Goal: Register for event/course

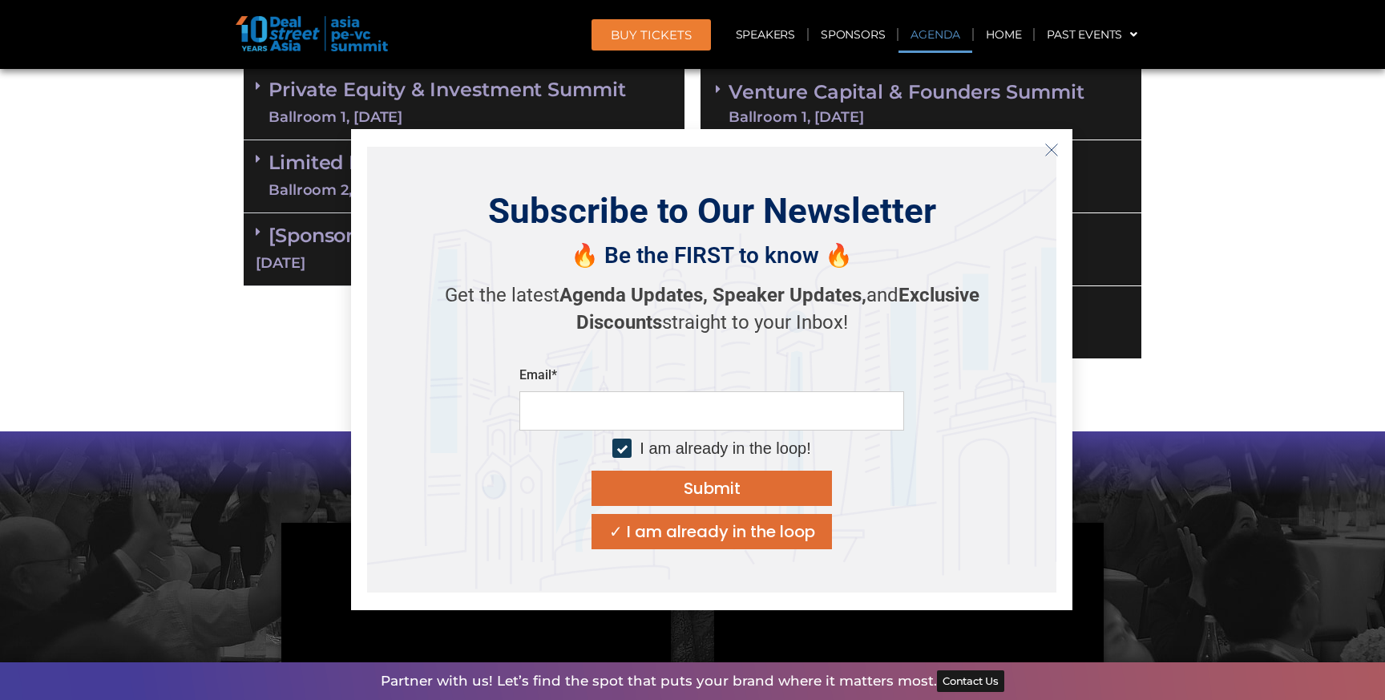
scroll to position [1049, 0]
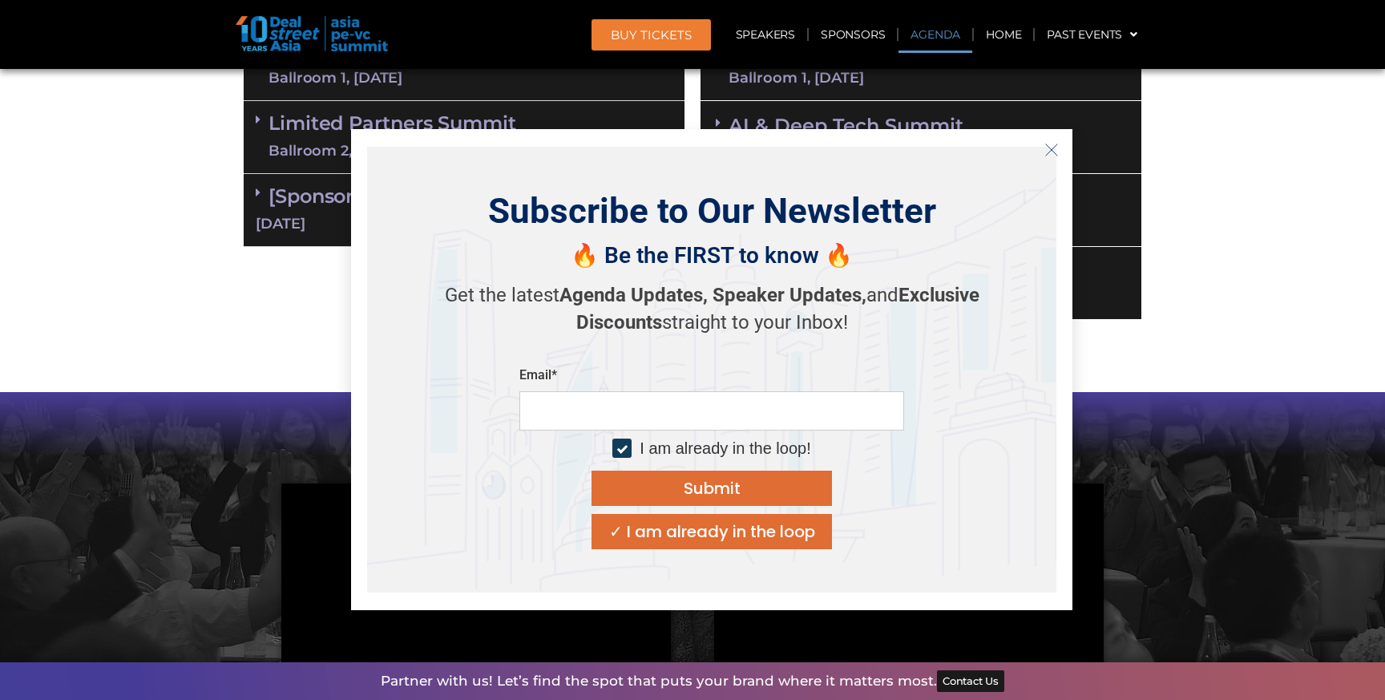
click at [1055, 149] on icon "Close" at bounding box center [1052, 150] width 14 height 14
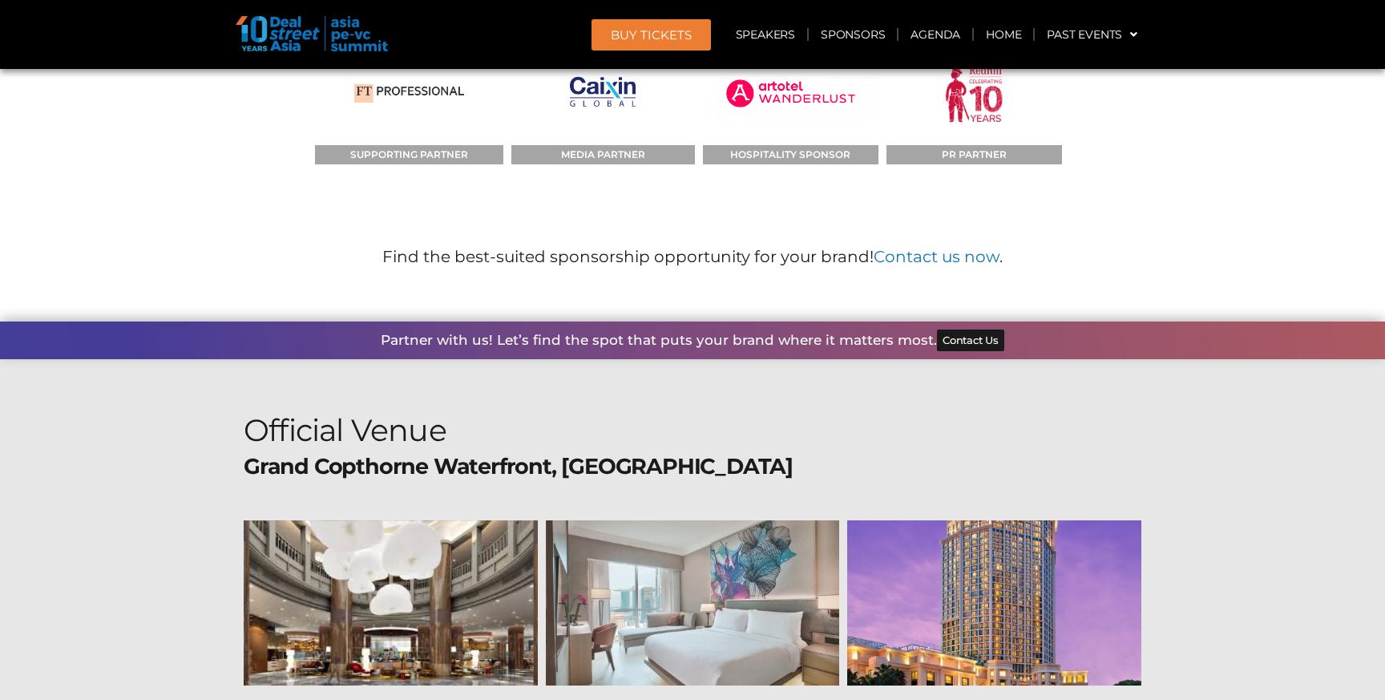
scroll to position [17547, 0]
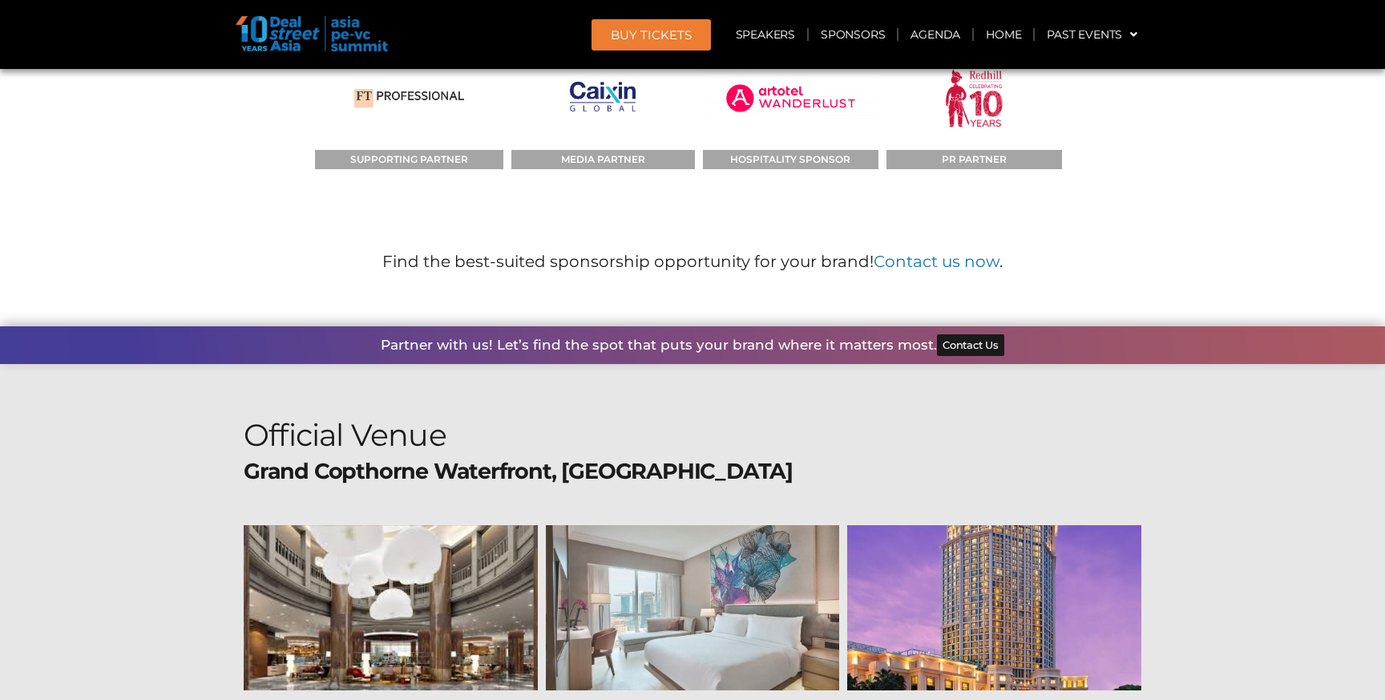
click at [934, 525] on div at bounding box center [994, 607] width 294 height 165
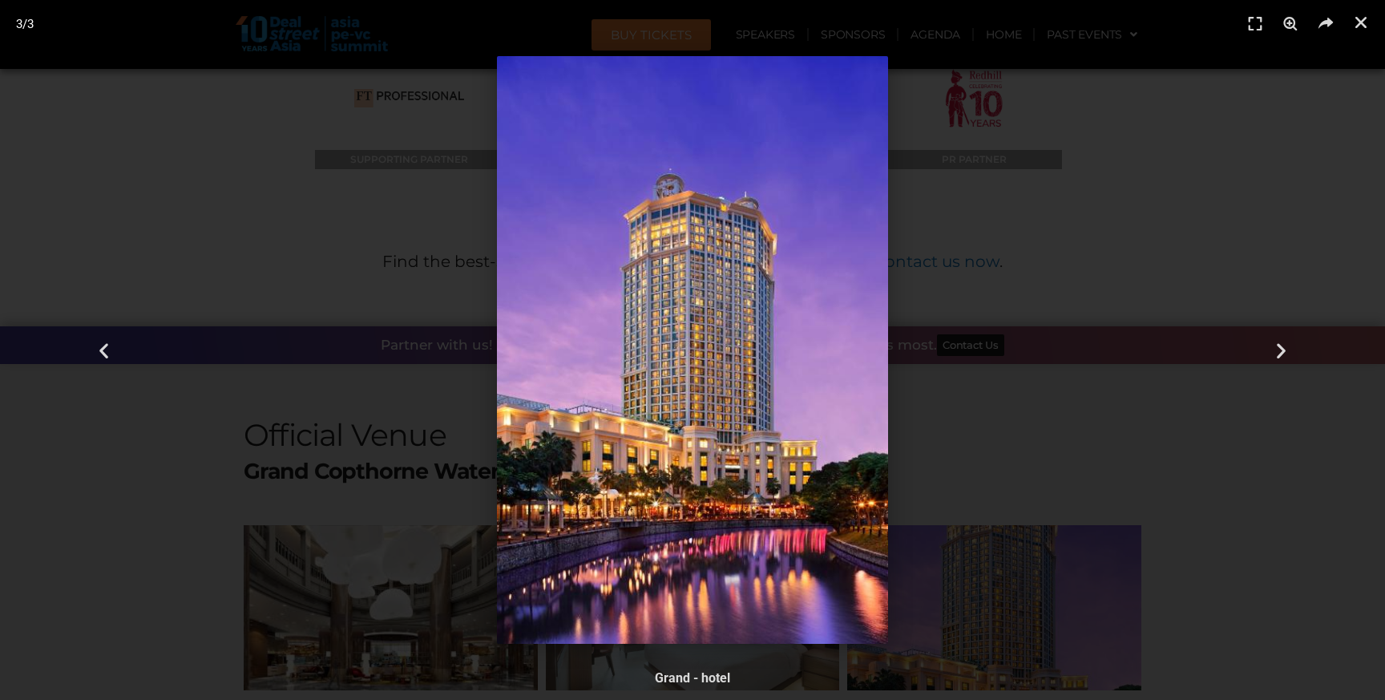
click at [1035, 379] on div at bounding box center [692, 350] width 1273 height 588
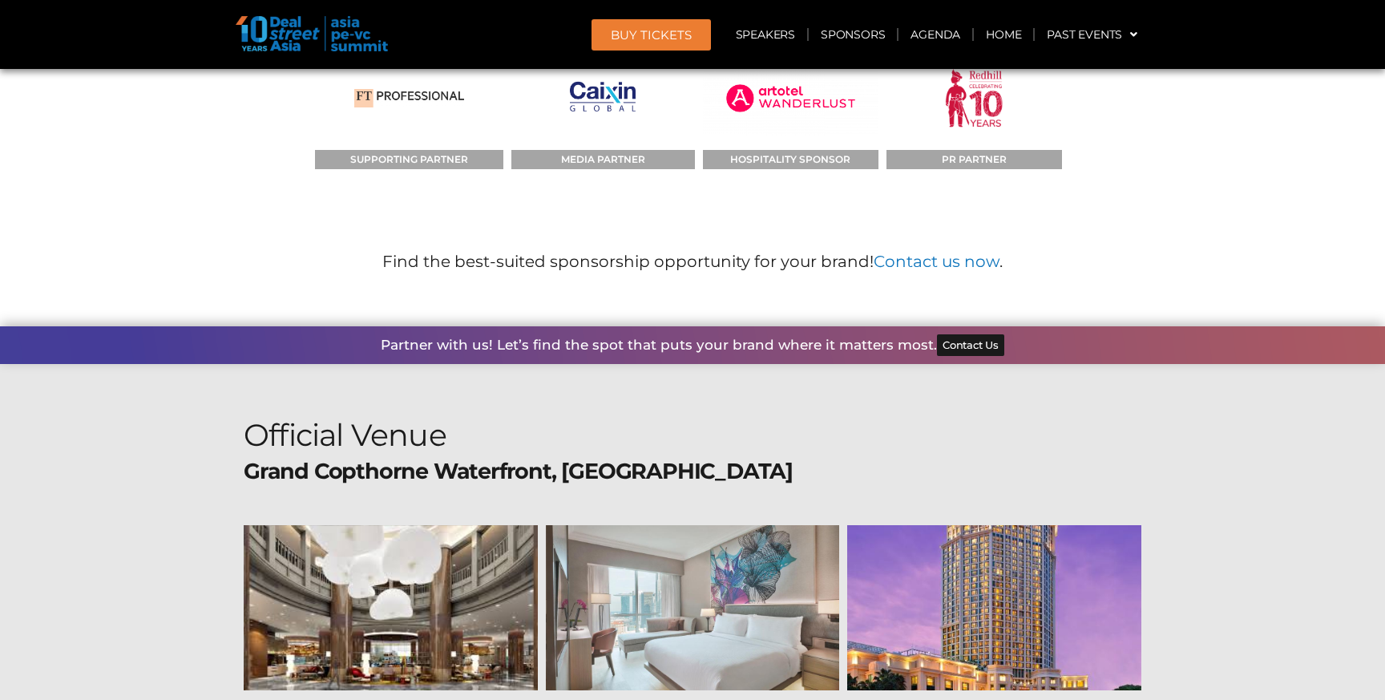
click at [463, 525] on div at bounding box center [391, 607] width 294 height 165
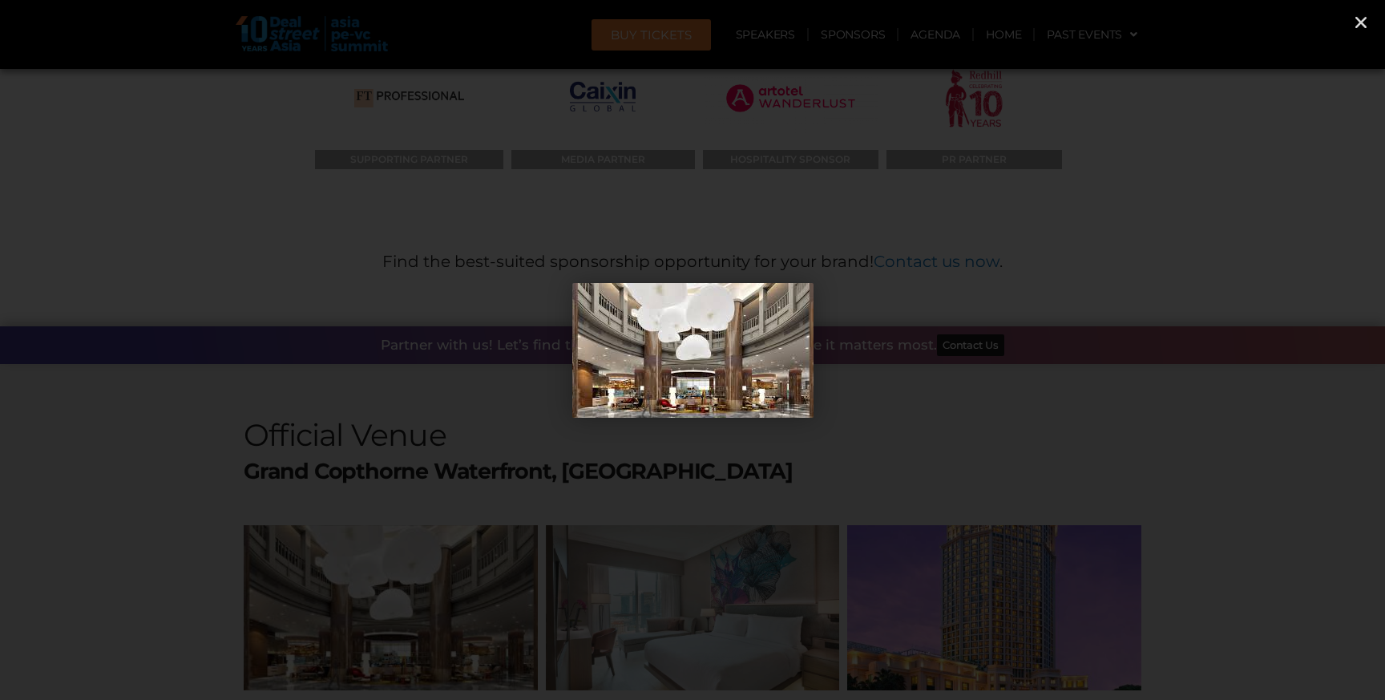
click at [737, 366] on img at bounding box center [692, 350] width 241 height 135
click at [1183, 382] on div "Next" at bounding box center [1282, 350] width 208 height 700
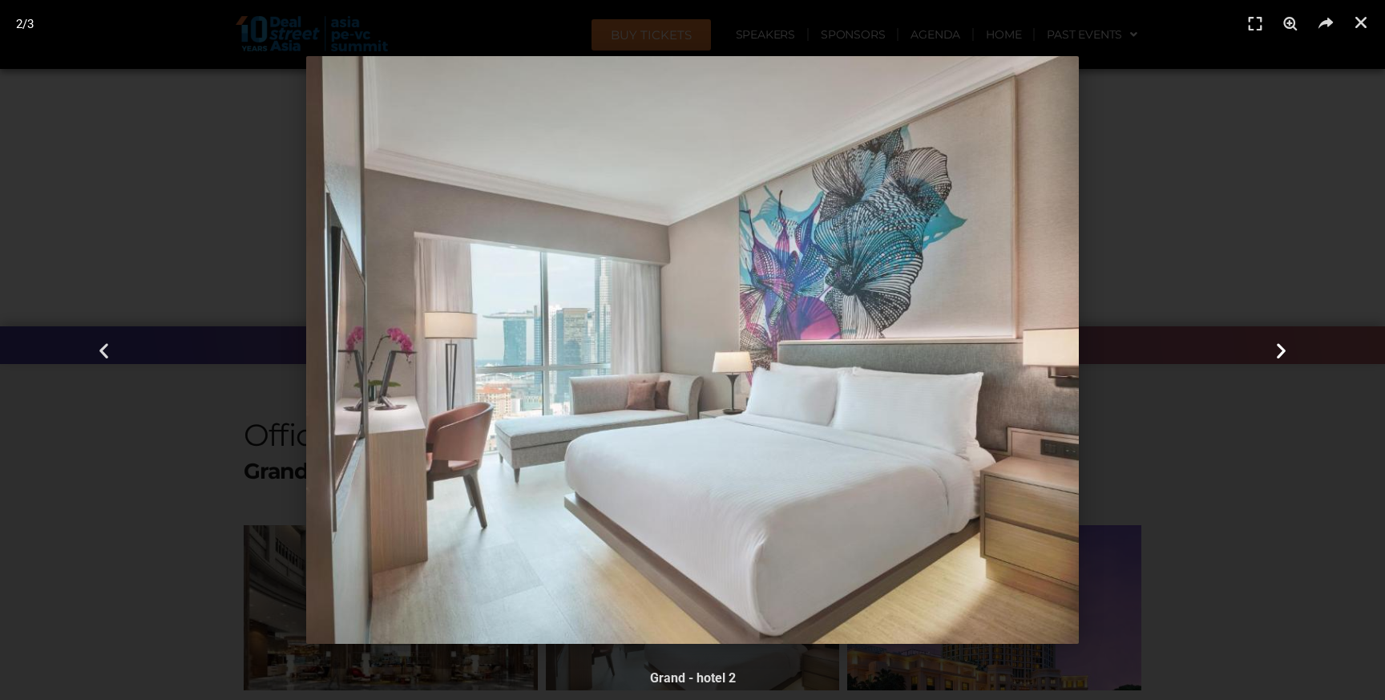
click at [1278, 346] on icon "Next slide" at bounding box center [1281, 350] width 20 height 20
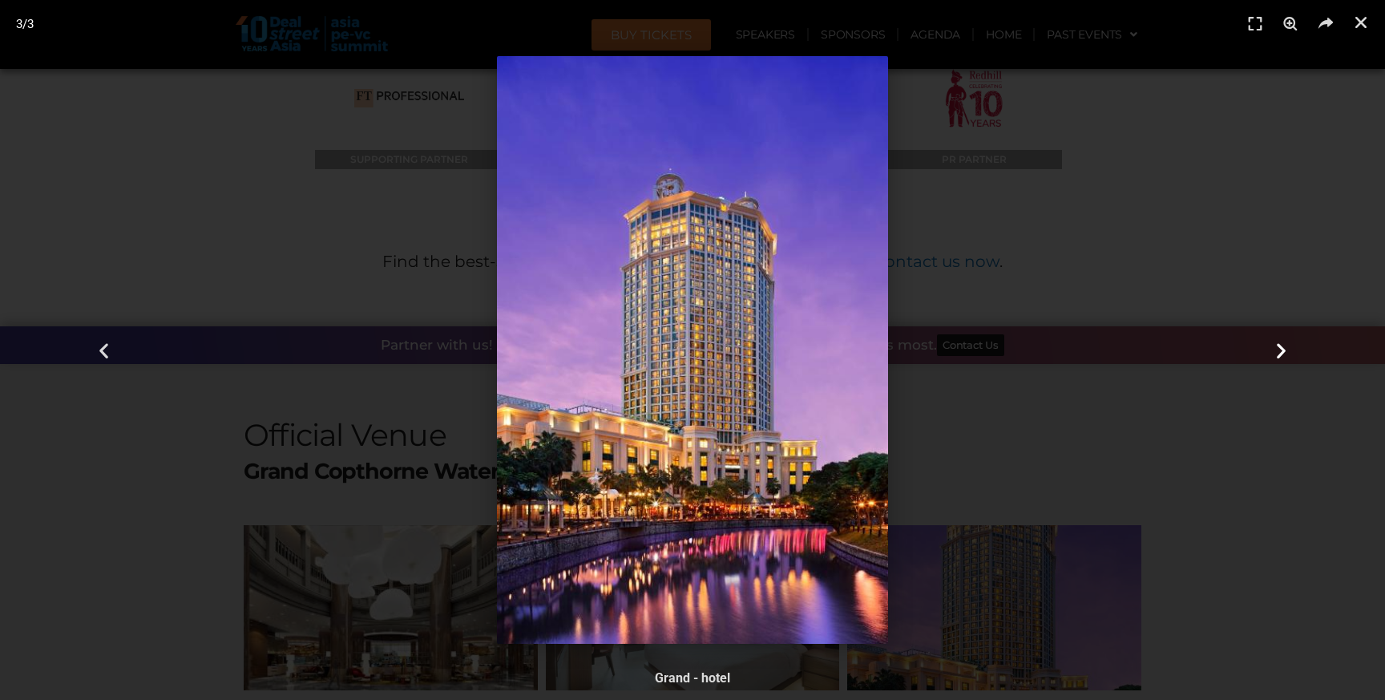
click at [1278, 346] on icon "Next slide" at bounding box center [1281, 350] width 20 height 20
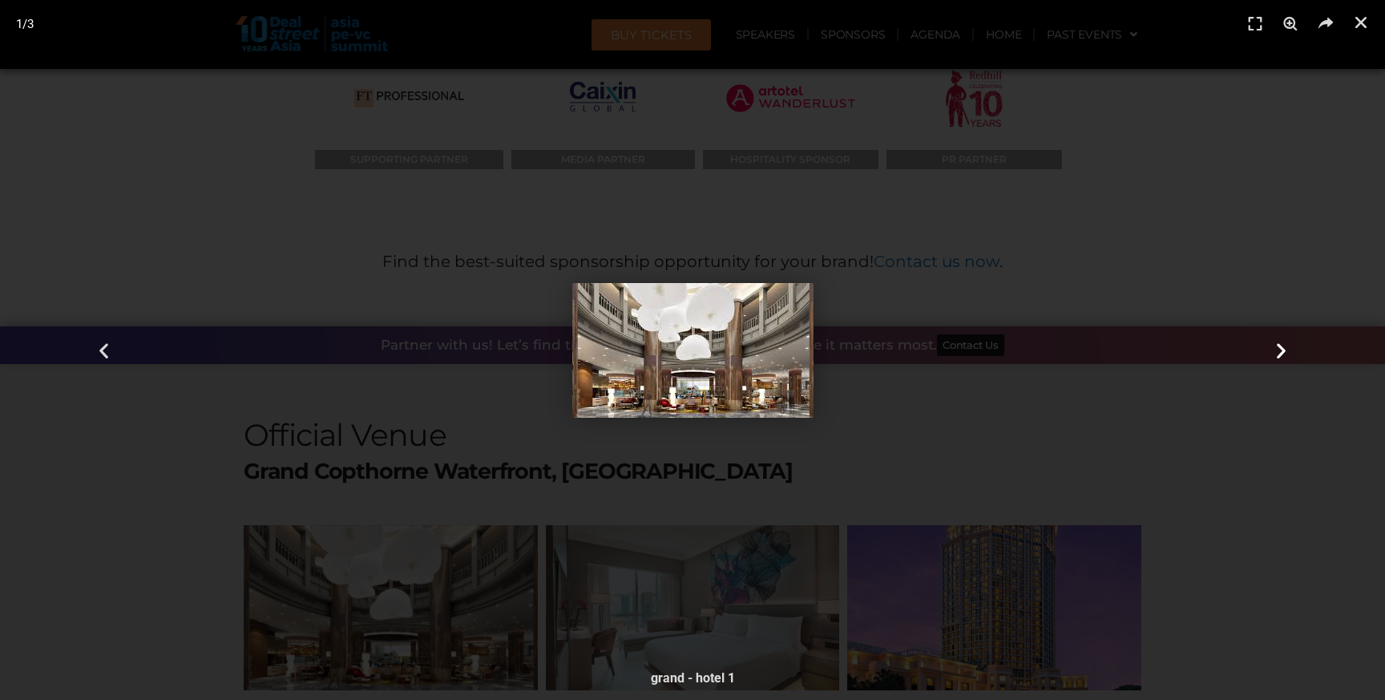
click at [1194, 348] on div "Next" at bounding box center [1282, 350] width 208 height 700
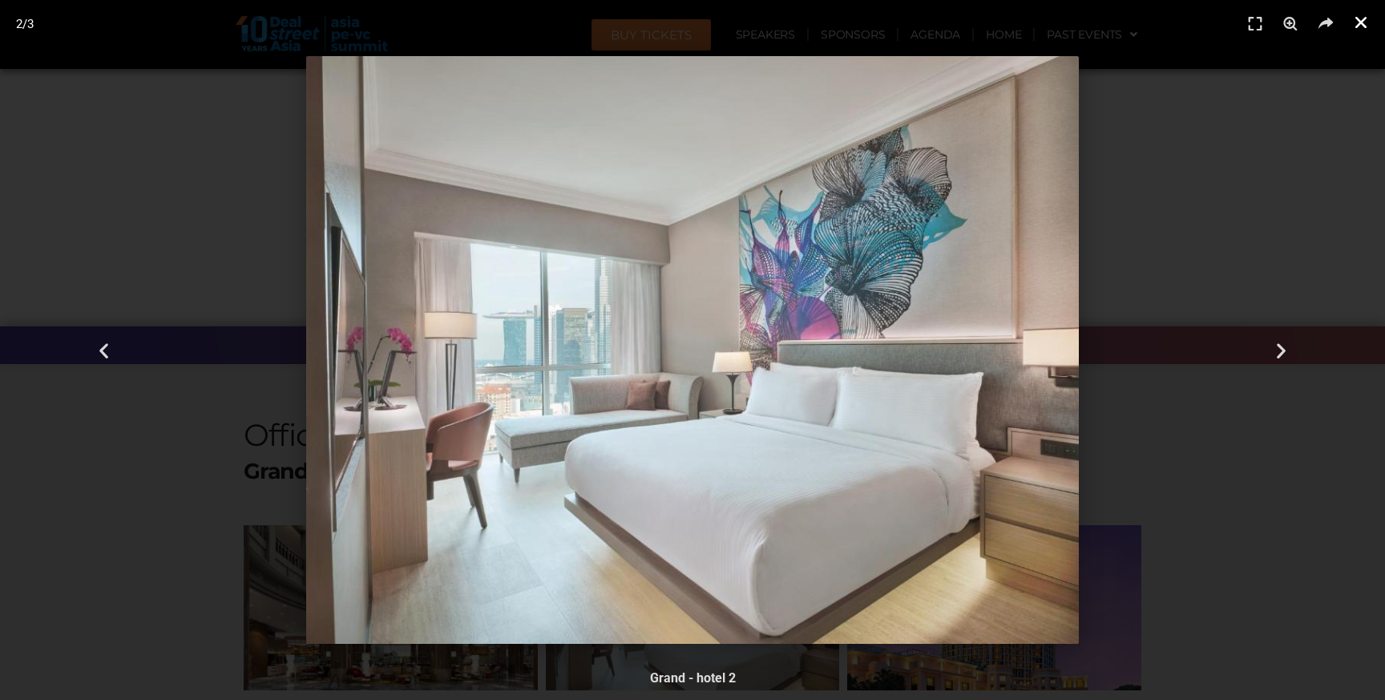
click at [1365, 22] on icon "Close (Esc)" at bounding box center [1361, 22] width 16 height 16
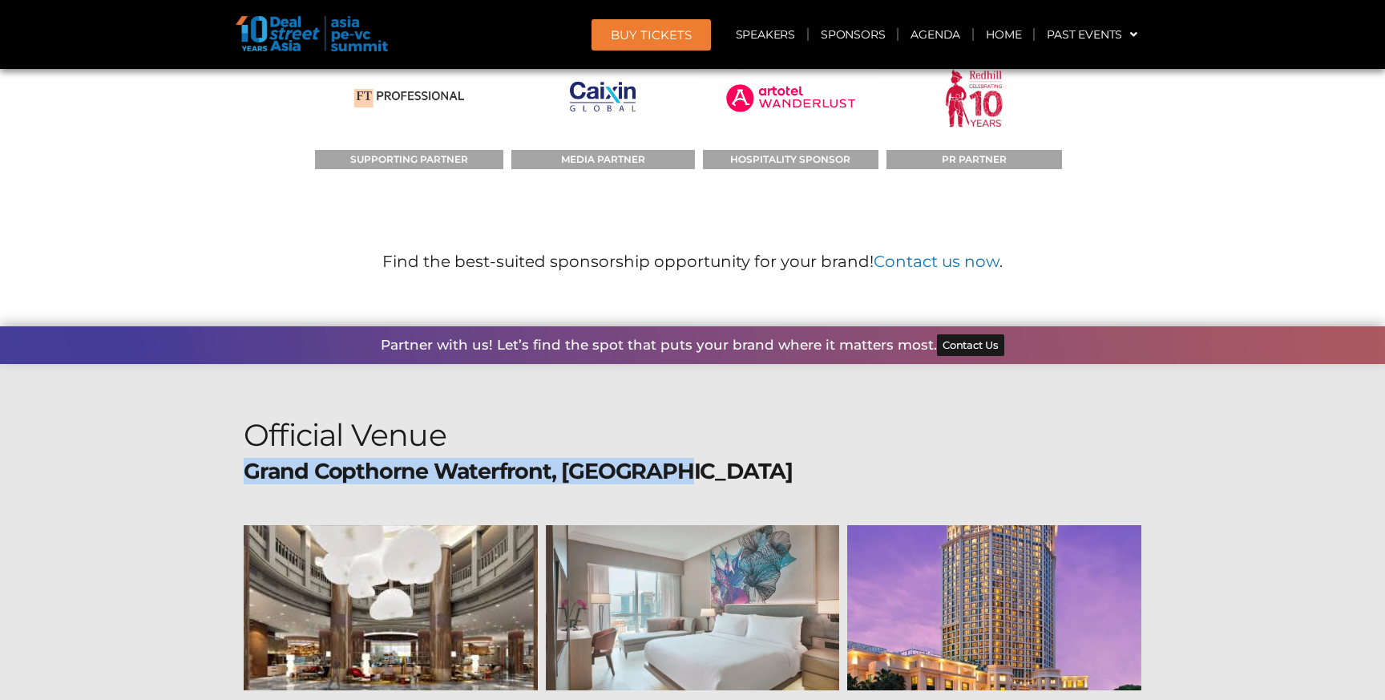
drag, startPoint x: 246, startPoint y: 200, endPoint x: 657, endPoint y: 204, distance: 411.3
click at [657, 458] on b "Grand Copthorne Waterfront, [GEOGRAPHIC_DATA]" at bounding box center [518, 471] width 549 height 26
copy b "Grand Copthorne Waterfront, [GEOGRAPHIC_DATA]"
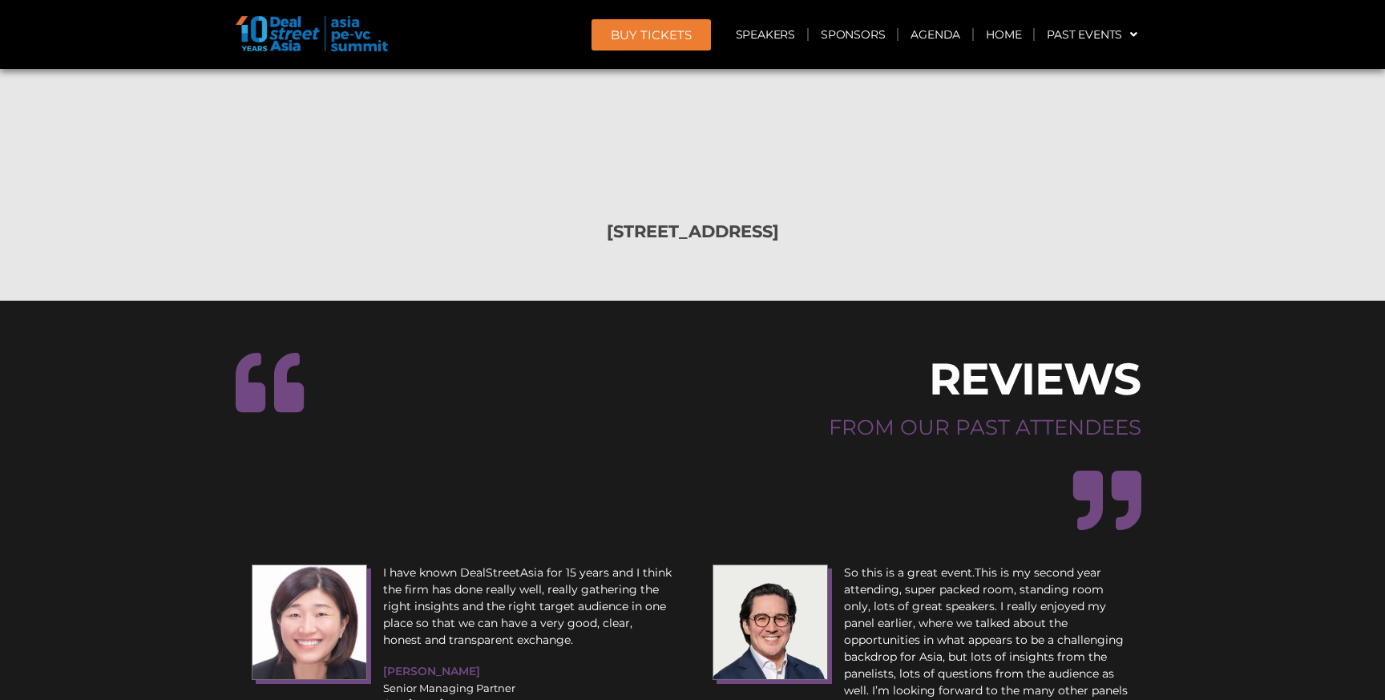
scroll to position [18195, 0]
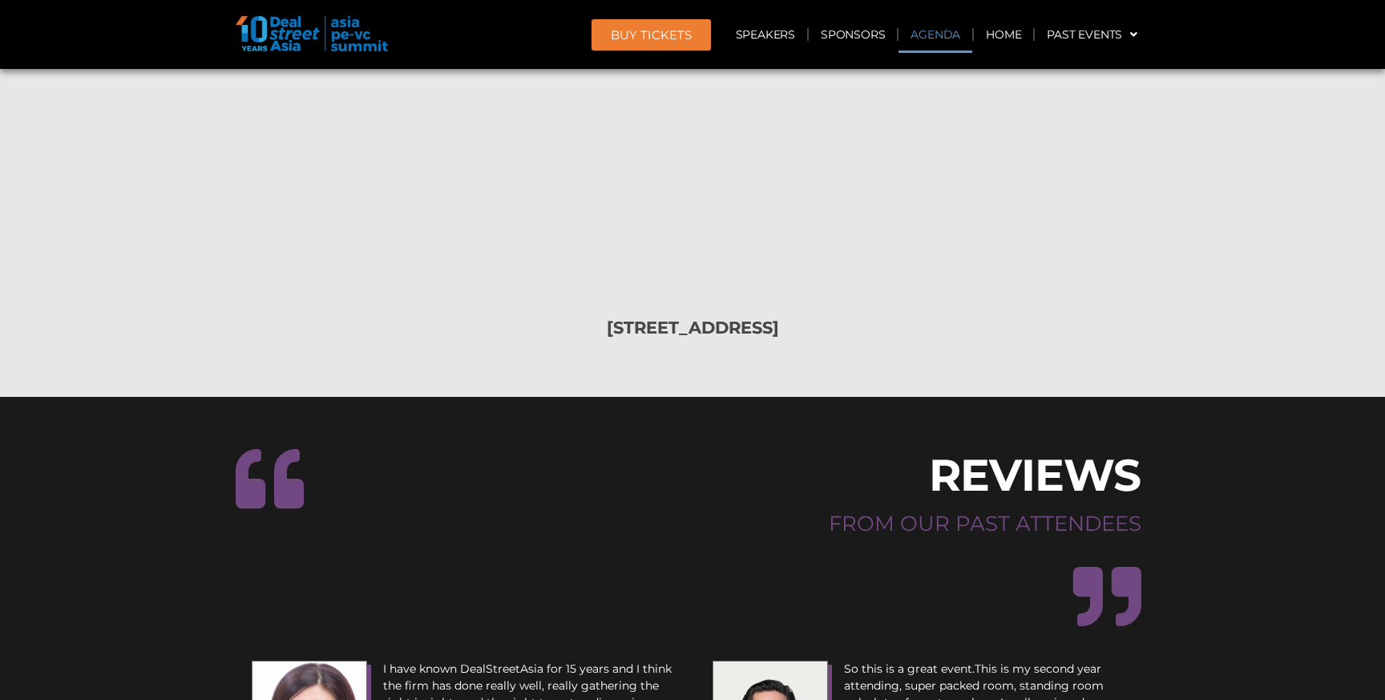
click at [923, 35] on link "Agenda" at bounding box center [936, 34] width 74 height 37
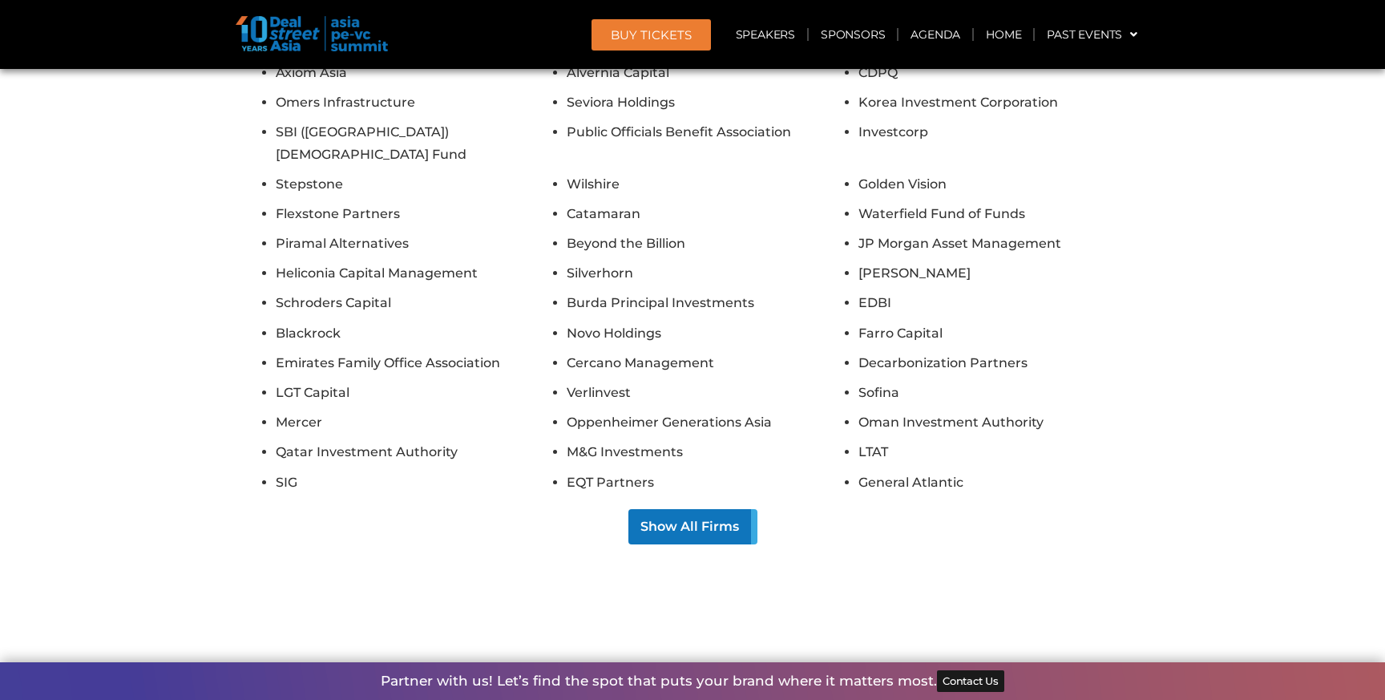
scroll to position [14529, 0]
